Goal: Information Seeking & Learning: Learn about a topic

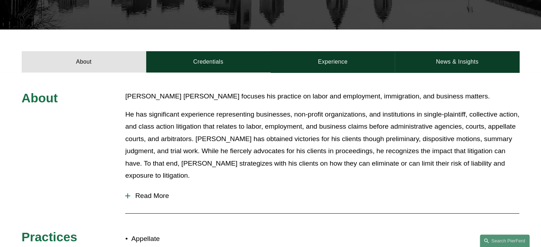
scroll to position [249, 0]
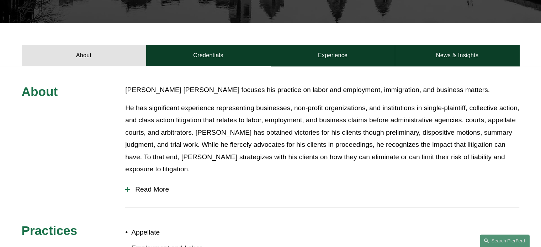
click at [158, 186] on span "Read More" at bounding box center [324, 190] width 389 height 8
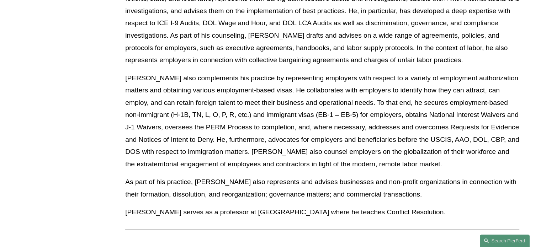
scroll to position [498, 0]
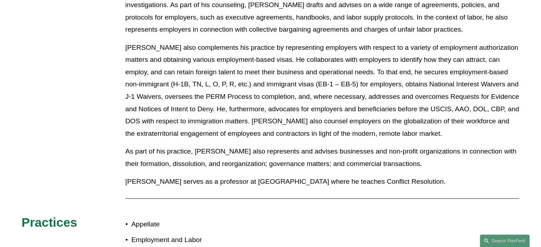
click at [294, 42] on p "Giovanni also complements his practice by representing employers with respect t…" at bounding box center [322, 91] width 394 height 98
drag, startPoint x: 299, startPoint y: 27, endPoint x: 309, endPoint y: 27, distance: 10.0
click at [309, 42] on p "Giovanni also complements his practice by representing employers with respect t…" at bounding box center [322, 91] width 394 height 98
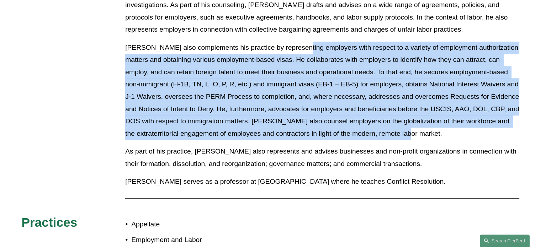
drag, startPoint x: 296, startPoint y: 27, endPoint x: 393, endPoint y: 116, distance: 131.1
click at [393, 116] on p "Giovanni also complements his practice by representing employers with respect t…" at bounding box center [322, 91] width 394 height 98
copy p "employers with respect to a variety of employment authorization matters and obt…"
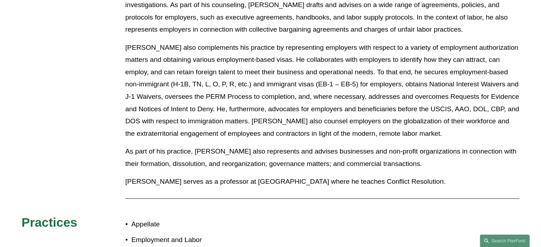
click at [291, 145] on p "As part of his practice, Giovanni also represents and advises businesses and no…" at bounding box center [322, 157] width 394 height 25
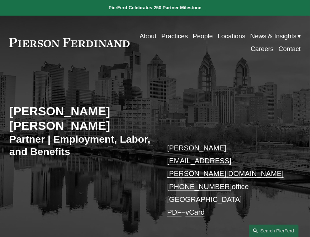
scroll to position [0, 0]
click at [215, 96] on div "Giovanni D. Antonucci Di Cesare Partner | Employment, Labor, and Benefits giova…" at bounding box center [155, 158] width 310 height 159
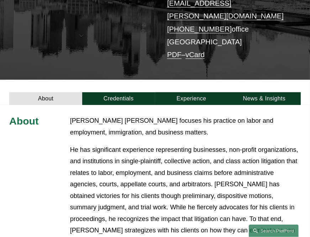
scroll to position [178, 0]
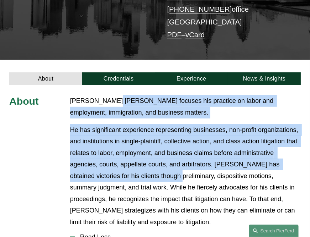
drag, startPoint x: 114, startPoint y: 78, endPoint x: 168, endPoint y: 154, distance: 93.0
click at [168, 154] on div "Giovanni Antonucci Di Cesare focuses his practice on labor and employment, immi…" at bounding box center [185, 161] width 230 height 133
click at [168, 154] on p "He has significant experience representing businesses, non-profit organizations…" at bounding box center [185, 176] width 230 height 104
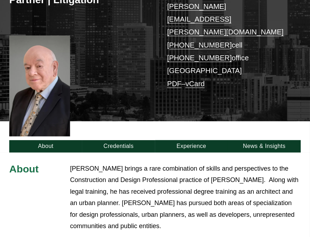
scroll to position [107, 0]
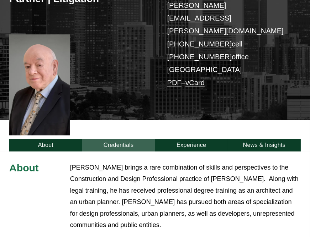
click at [127, 139] on link "Credentials" at bounding box center [118, 145] width 73 height 12
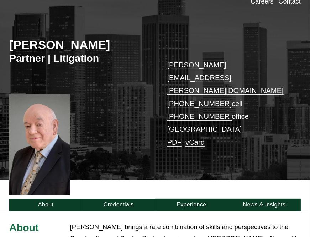
scroll to position [142, 0]
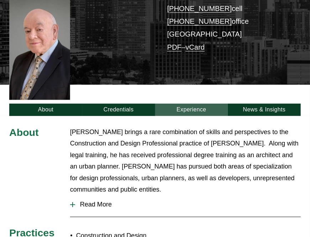
click at [189, 92] on div "About Credentials Experience News & Insights" at bounding box center [155, 100] width 310 height 31
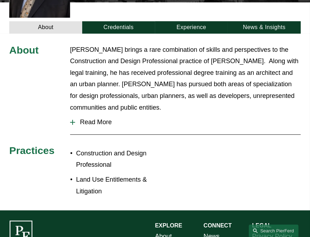
scroll to position [178, 0]
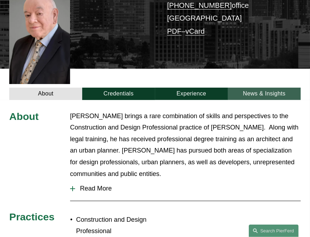
click at [260, 88] on link "News & Insights" at bounding box center [263, 94] width 73 height 12
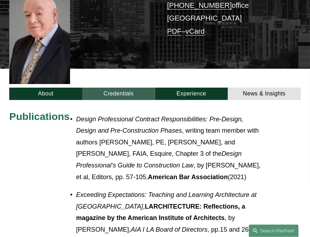
click at [109, 88] on link "Credentials" at bounding box center [118, 94] width 73 height 12
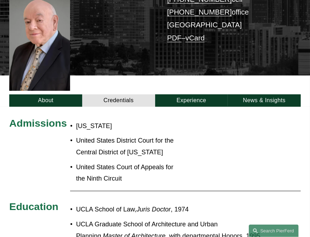
scroll to position [71, 0]
